Goal: Information Seeking & Learning: Learn about a topic

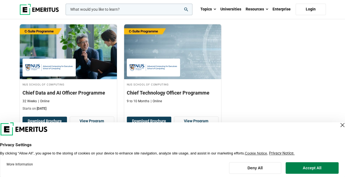
scroll to position [181, 0]
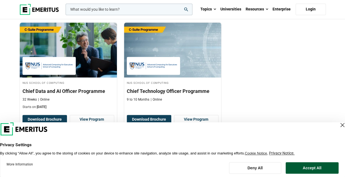
click at [313, 170] on button "Accept All" at bounding box center [311, 168] width 53 height 12
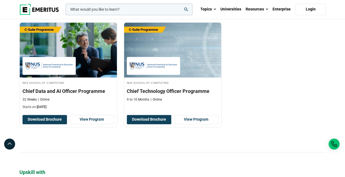
drag, startPoint x: 343, startPoint y: 65, endPoint x: 342, endPoint y: 81, distance: 16.0
click at [342, 81] on section "Elevate your C-suite leadership with Senior Executive Programs By Universities*…" at bounding box center [172, 168] width 345 height 353
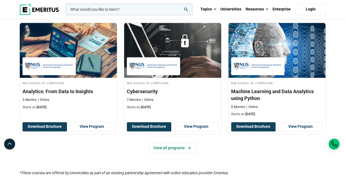
scroll to position [394, 0]
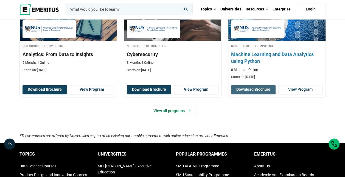
click at [253, 89] on button "Download Brochure" at bounding box center [253, 89] width 44 height 9
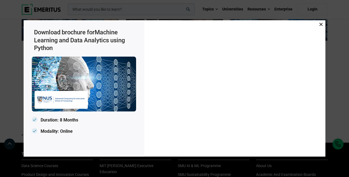
click at [320, 23] on icon at bounding box center [320, 24] width 3 height 3
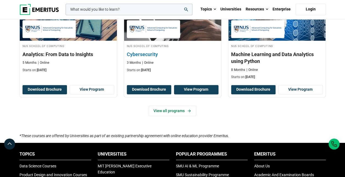
click at [200, 88] on link "View Program" at bounding box center [196, 89] width 44 height 9
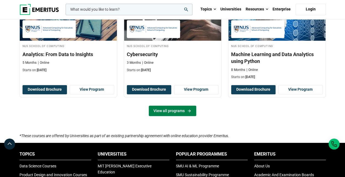
click at [170, 112] on link "View all programs" at bounding box center [172, 110] width 47 height 10
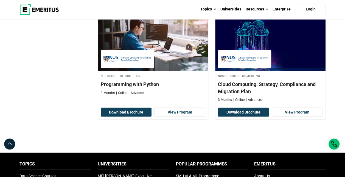
scroll to position [433, 0]
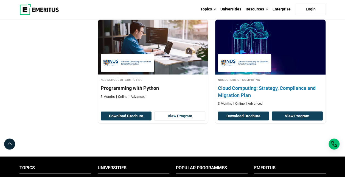
click at [304, 113] on link "View Program" at bounding box center [296, 115] width 51 height 9
